Goal: Task Accomplishment & Management: Use online tool/utility

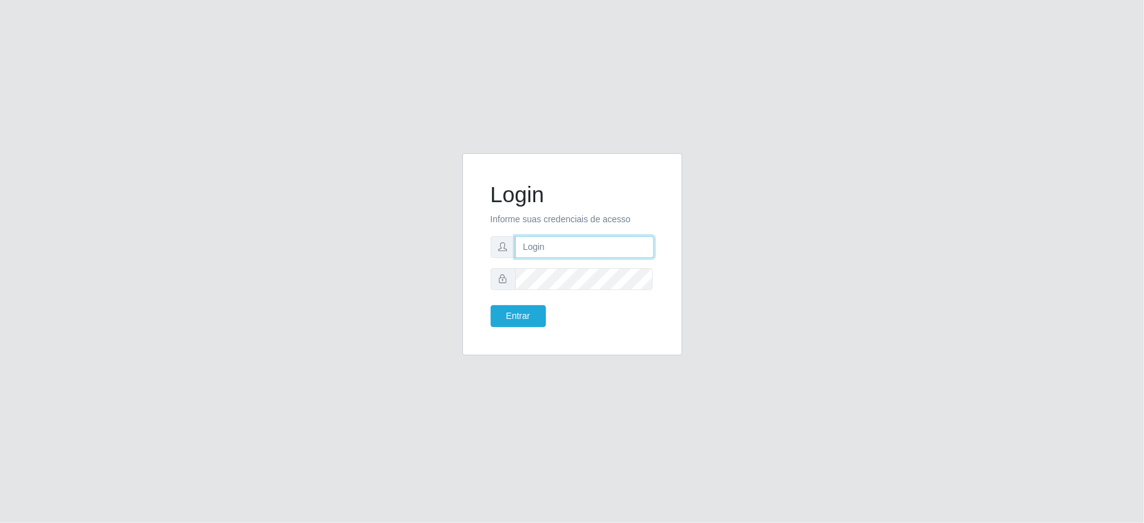
click at [553, 241] on input "text" at bounding box center [584, 247] width 139 height 22
type input "[PERSON_NAME]"
click at [491, 305] on button "Entrar" at bounding box center [518, 316] width 55 height 22
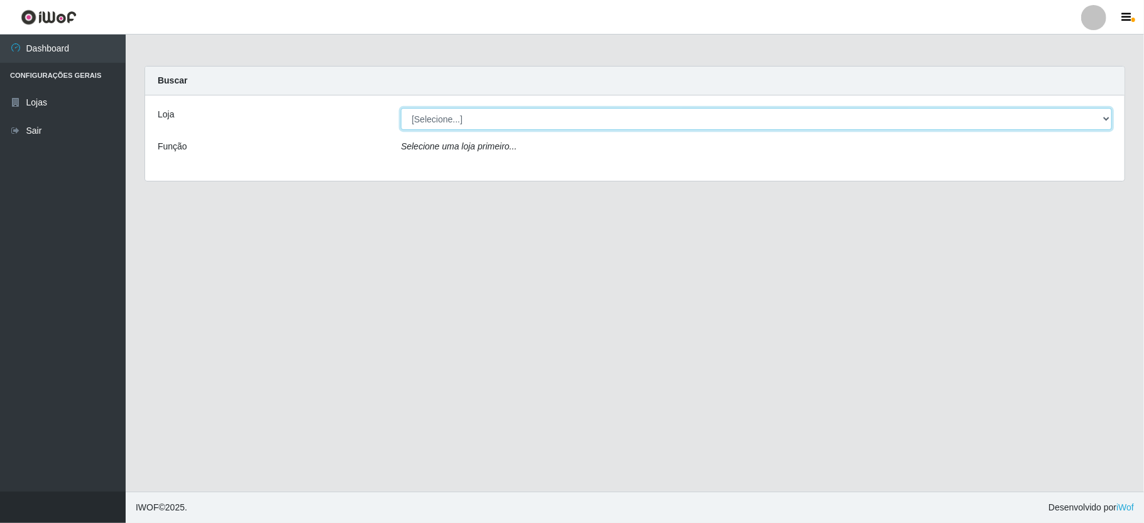
click at [628, 114] on select "[Selecione...] Ideal - Conceição" at bounding box center [756, 119] width 711 height 22
select select "231"
click at [401, 108] on select "[Selecione...] Ideal - Conceição" at bounding box center [756, 119] width 711 height 22
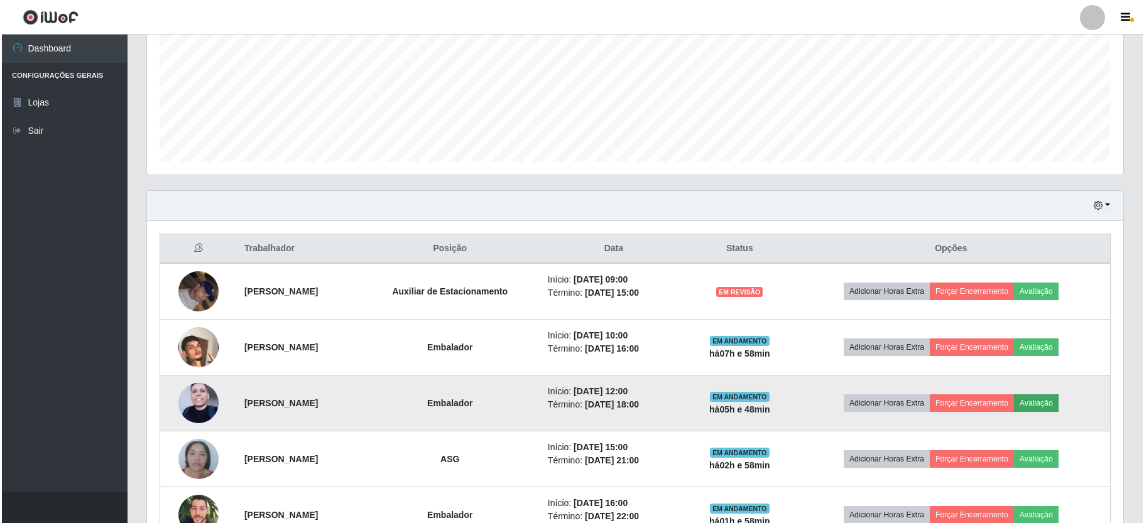
scroll to position [455, 0]
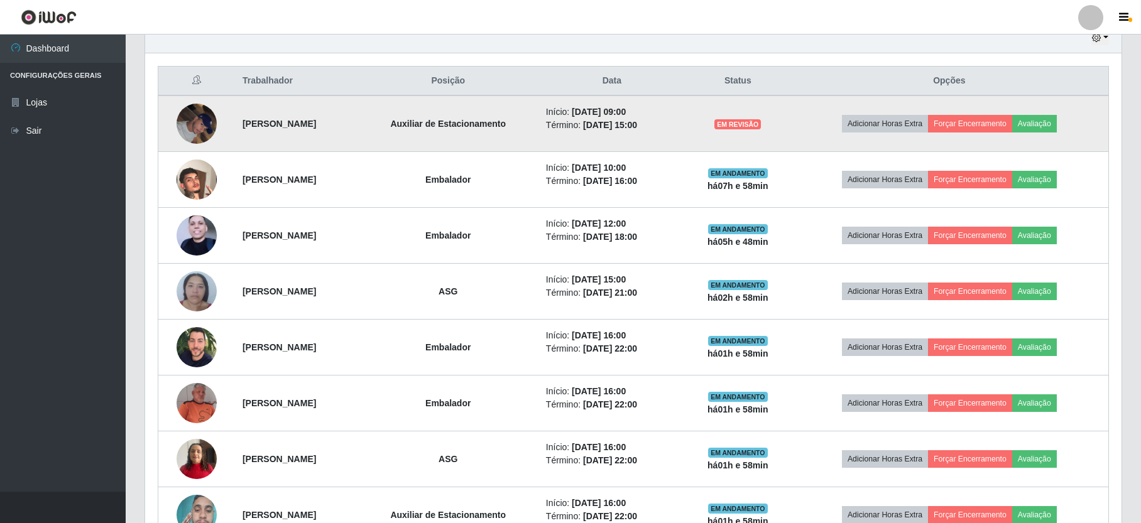
click at [201, 127] on img at bounding box center [196, 123] width 40 height 53
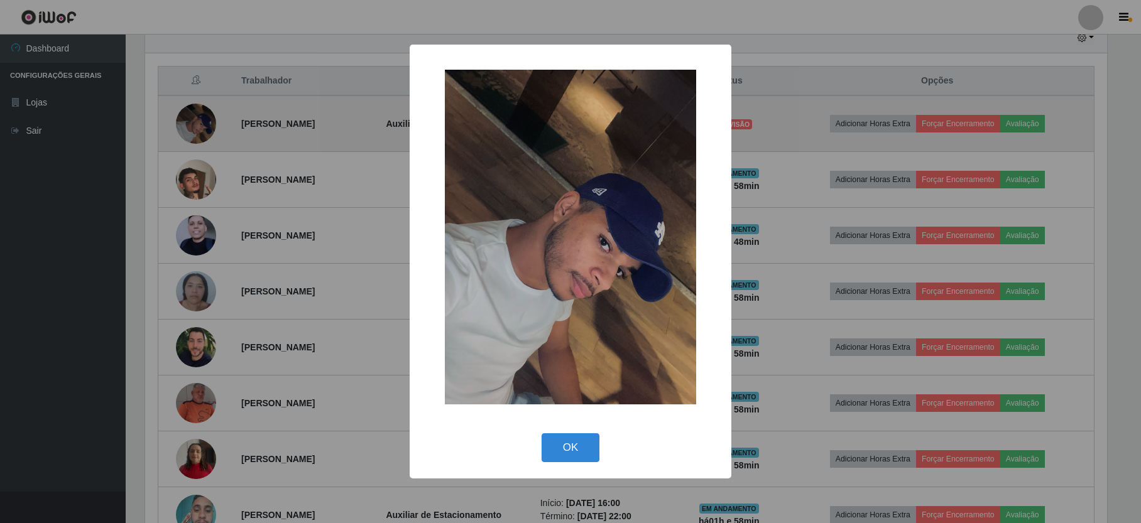
scroll to position [261, 965]
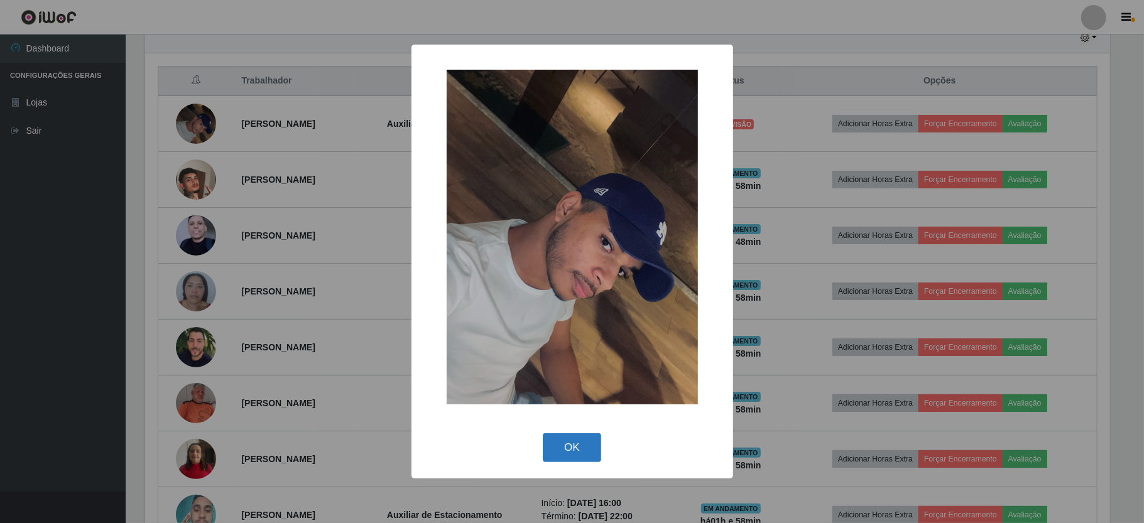
click at [567, 438] on button "OK" at bounding box center [572, 448] width 58 height 30
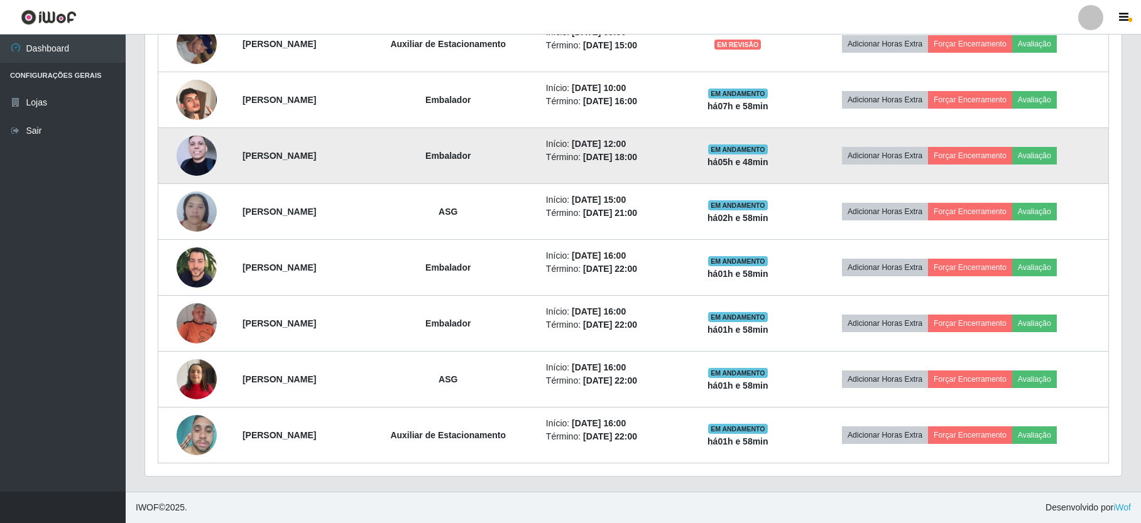
scroll to position [455, 0]
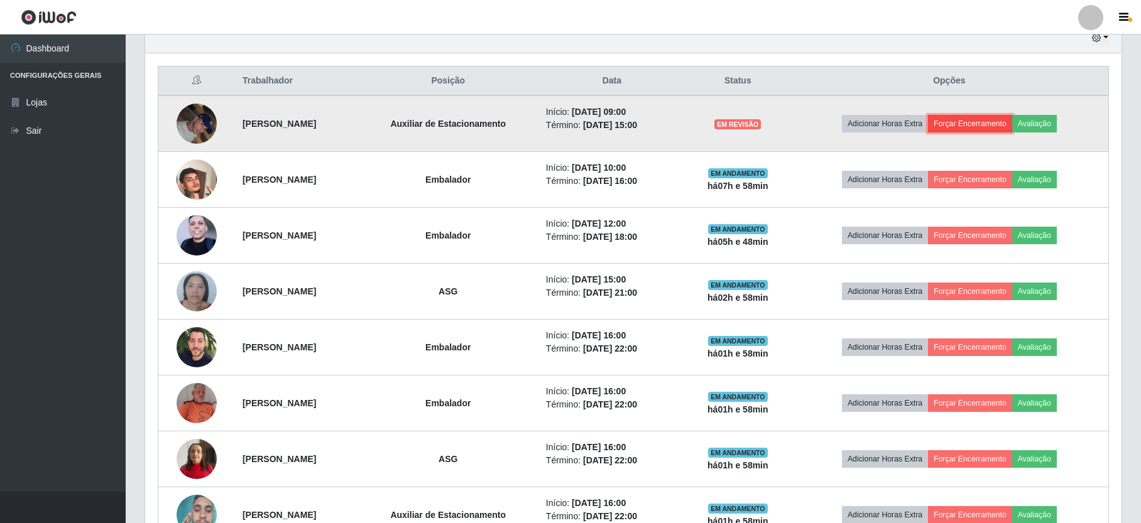
click at [1000, 129] on button "Forçar Encerramento" at bounding box center [970, 124] width 84 height 18
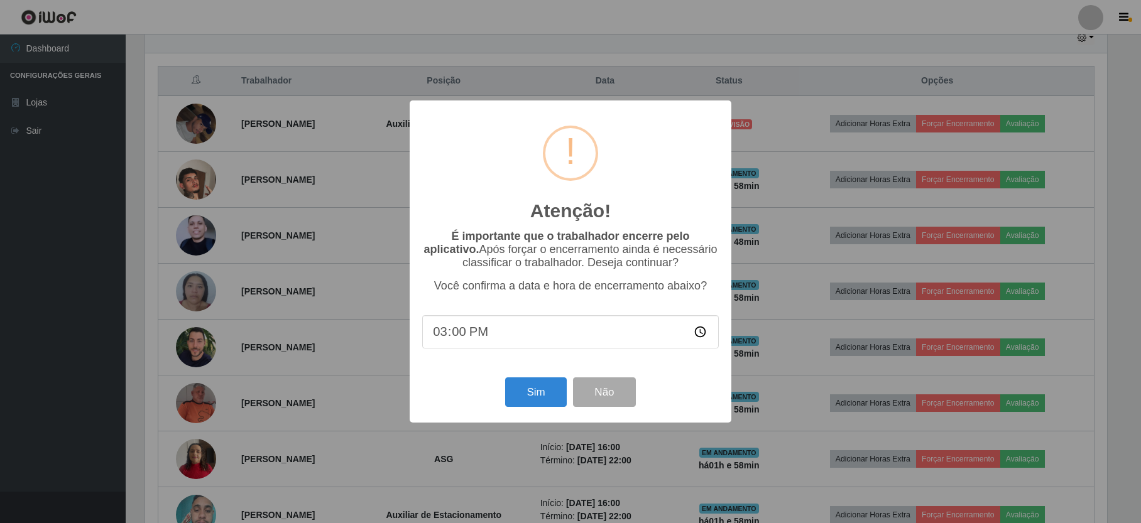
scroll to position [261, 965]
click at [531, 399] on button "Sim" at bounding box center [537, 392] width 61 height 30
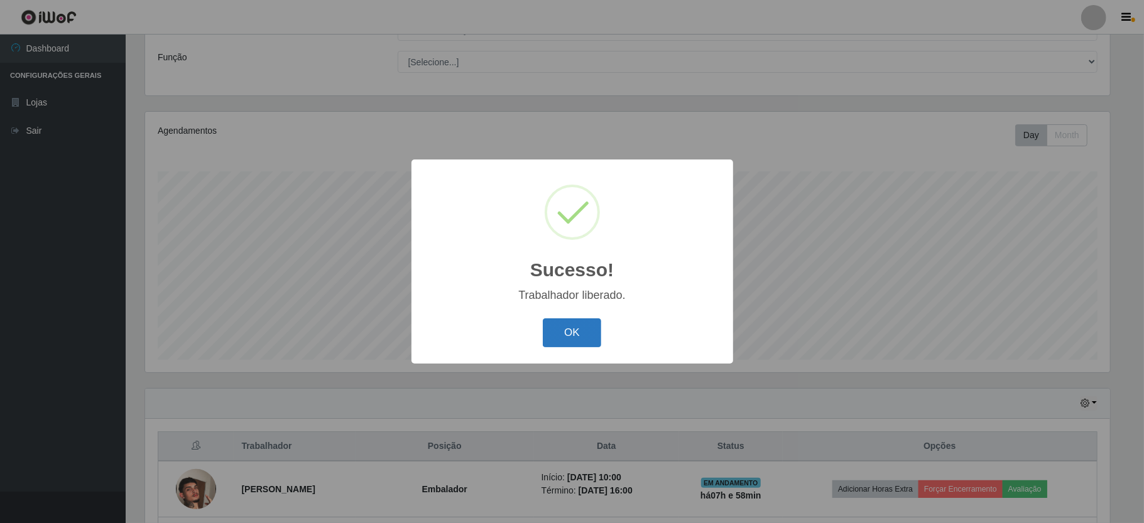
click at [586, 330] on button "OK" at bounding box center [572, 333] width 58 height 30
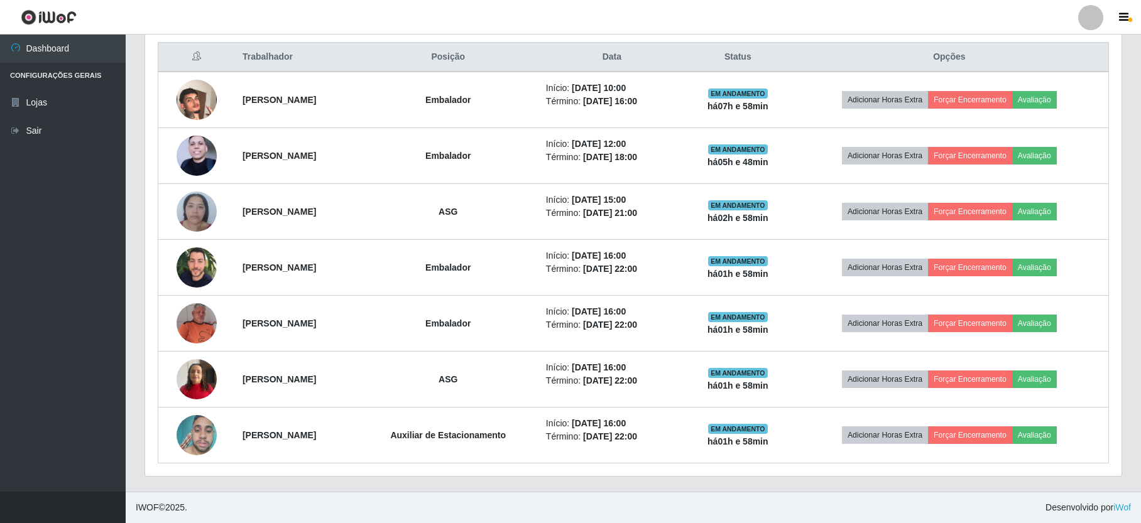
scroll to position [315, 0]
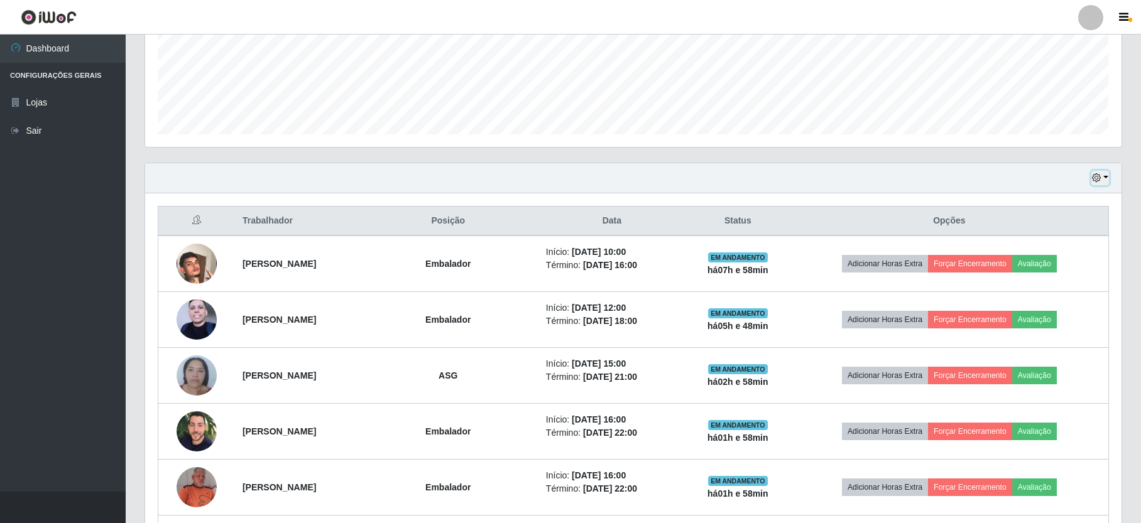
click at [1096, 175] on icon "button" at bounding box center [1096, 177] width 9 height 9
click at [1054, 226] on button "1 dia" at bounding box center [1058, 227] width 99 height 26
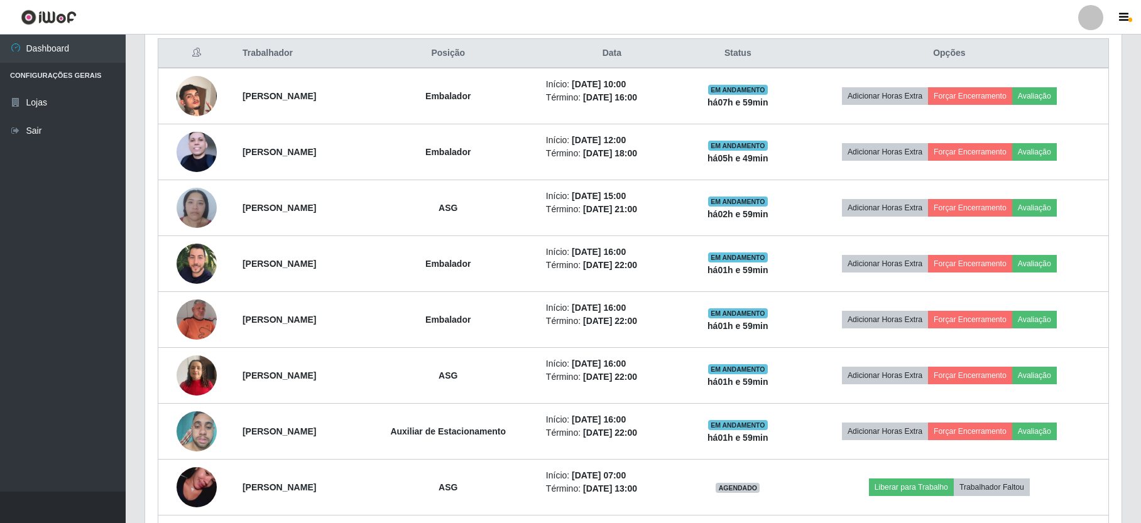
scroll to position [63, 0]
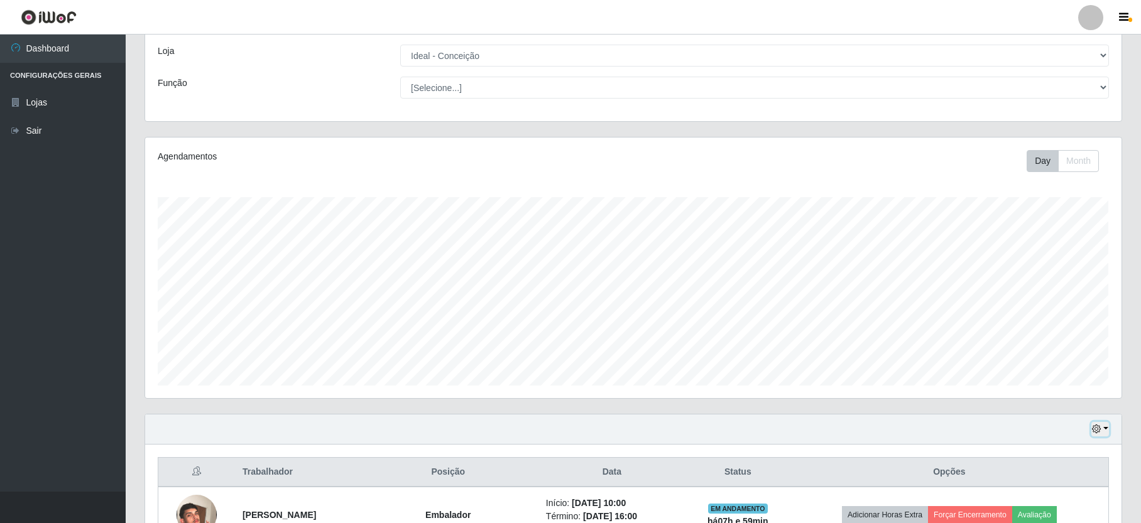
click at [1093, 430] on icon "button" at bounding box center [1096, 429] width 9 height 9
click at [1051, 378] on button "1 Semana" at bounding box center [1058, 381] width 99 height 26
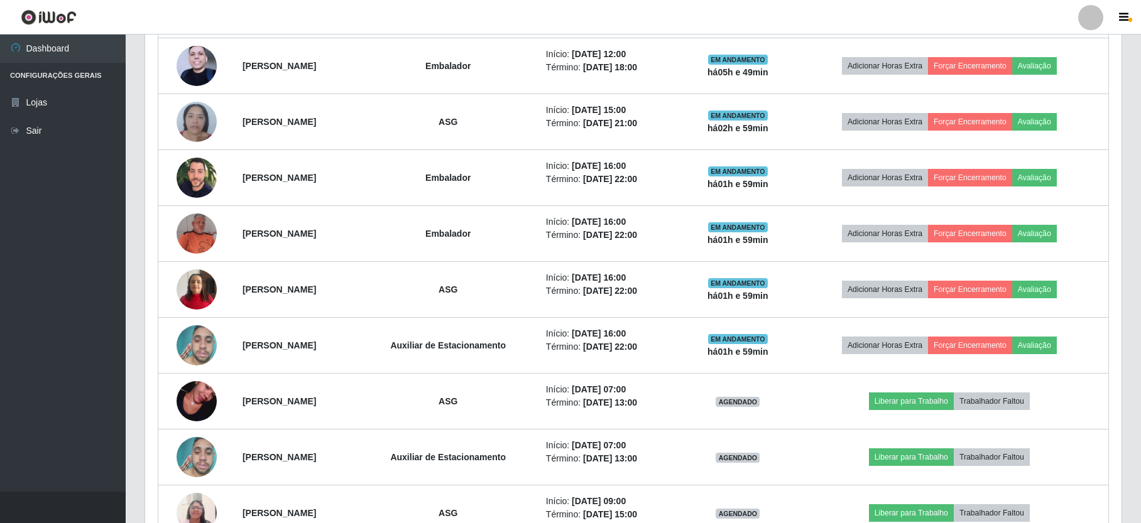
scroll to position [987, 0]
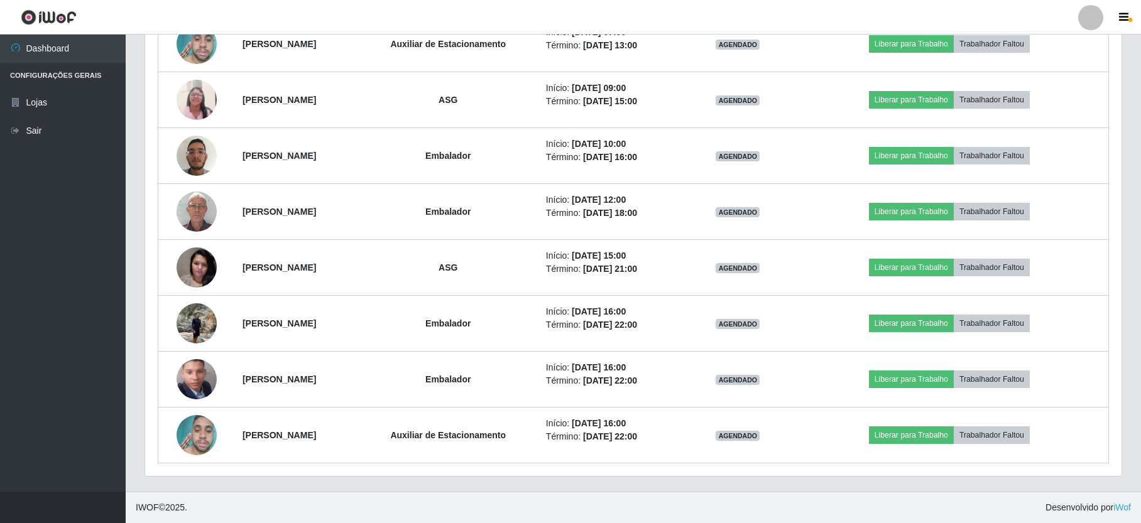
click at [1095, 13] on div at bounding box center [1090, 17] width 25 height 25
click at [1063, 103] on button "Sair" at bounding box center [1065, 98] width 113 height 26
